Goal: Task Accomplishment & Management: Manage account settings

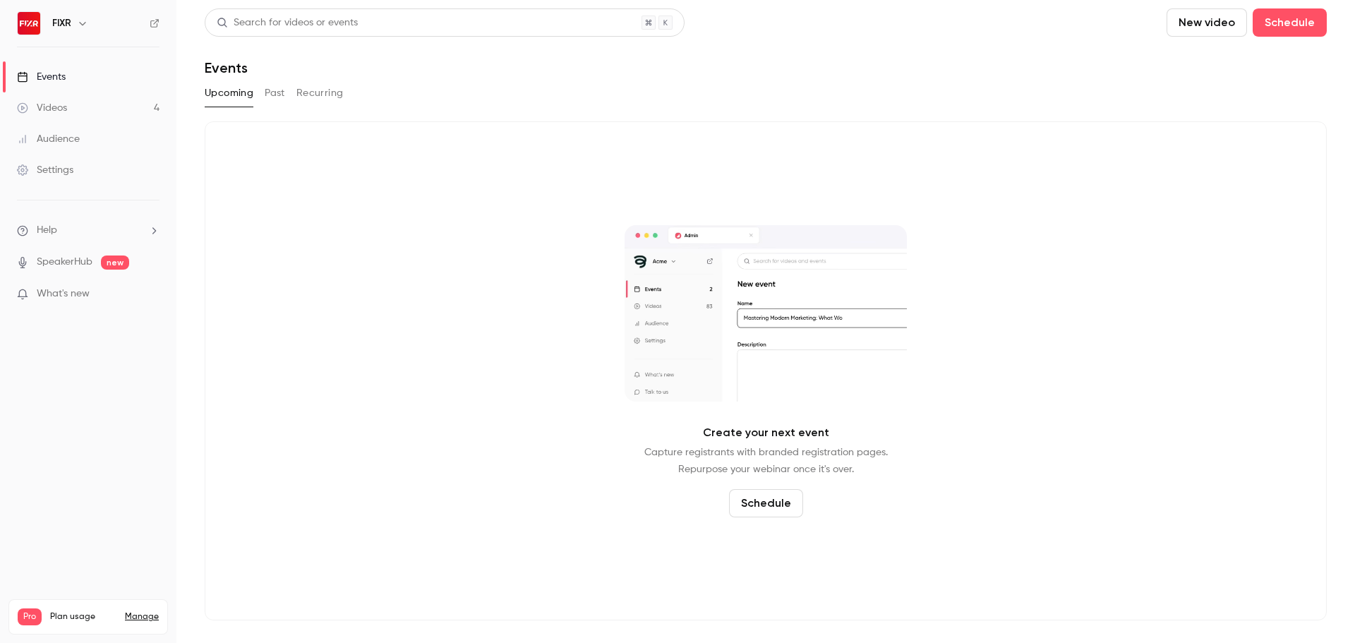
click at [153, 611] on link "Manage" at bounding box center [142, 616] width 34 height 11
